Goal: Transaction & Acquisition: Purchase product/service

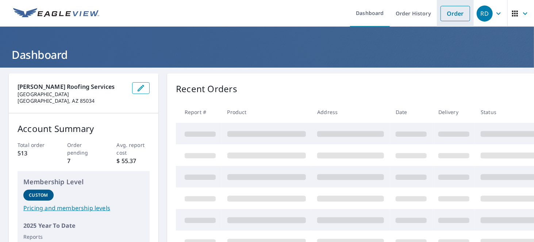
click at [453, 14] on link "Order" at bounding box center [456, 13] width 30 height 15
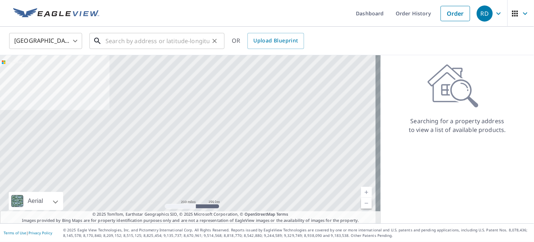
click at [188, 44] on input "text" at bounding box center [158, 41] width 104 height 20
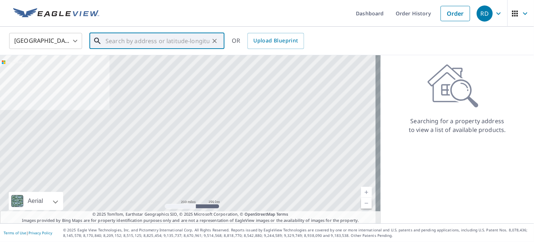
paste input "[STREET_ADDRESS]"
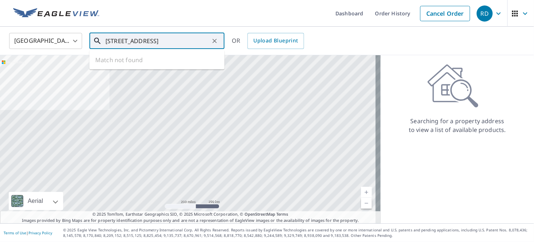
scroll to position [0, 17]
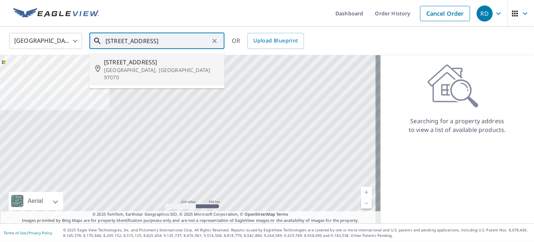
click at [155, 64] on span "[STREET_ADDRESS]" at bounding box center [161, 62] width 115 height 9
type input "[STREET_ADDRESS]"
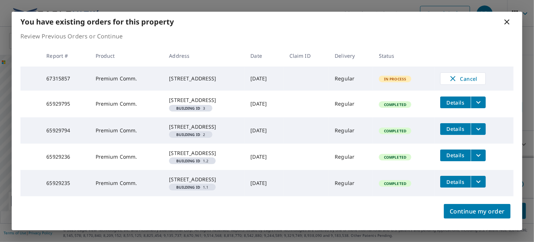
click at [483, 105] on icon "filesDropdownBtn-65929795" at bounding box center [478, 102] width 9 height 9
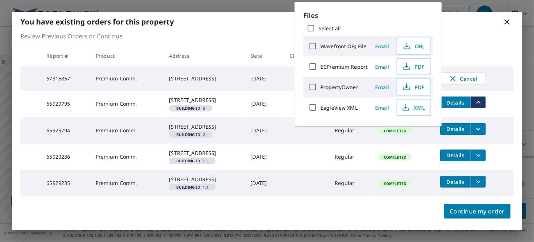
click at [217, 28] on div "You have existing orders for this property" at bounding box center [267, 22] width 511 height 20
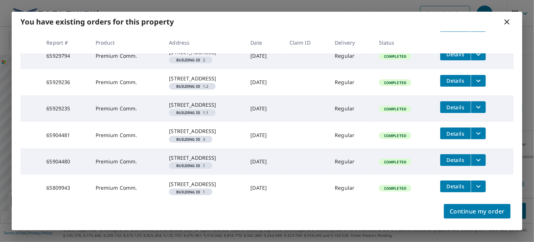
scroll to position [129, 0]
click at [506, 21] on icon at bounding box center [507, 21] width 5 height 5
